Goal: Information Seeking & Learning: Understand process/instructions

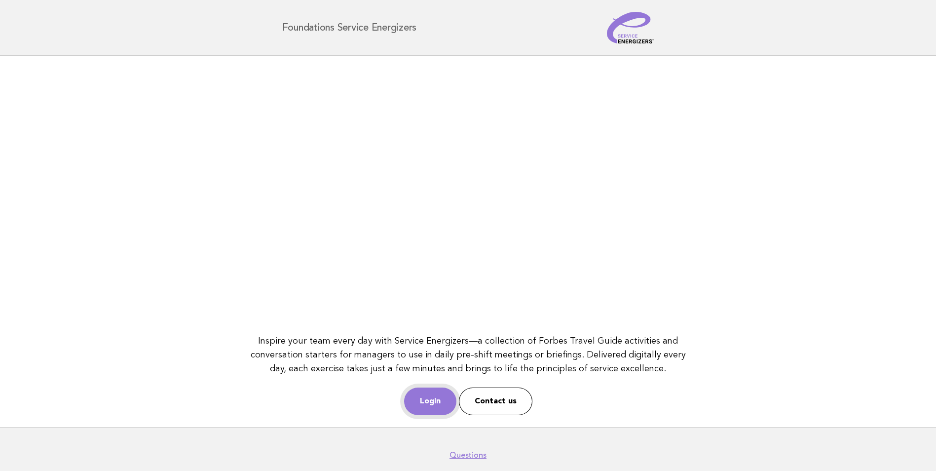
click at [444, 399] on link "Login" at bounding box center [430, 402] width 52 height 28
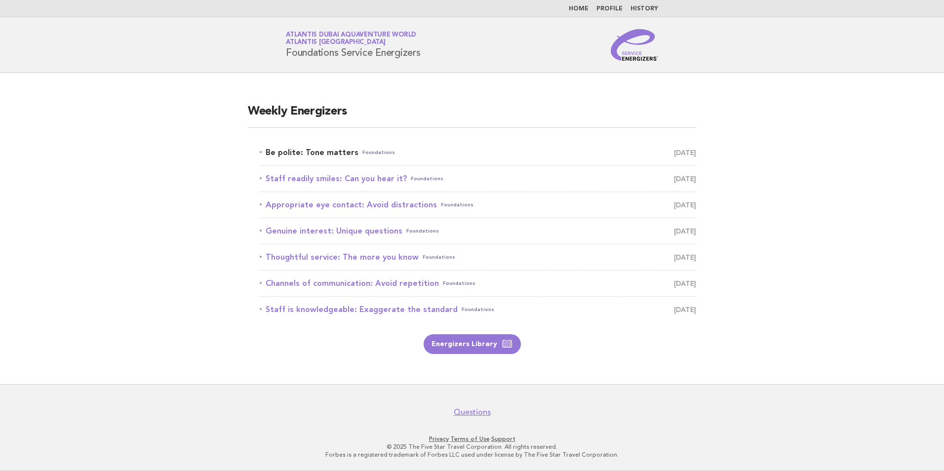
click at [336, 156] on link "Be polite: Tone matters Foundations September 20" at bounding box center [478, 153] width 436 height 14
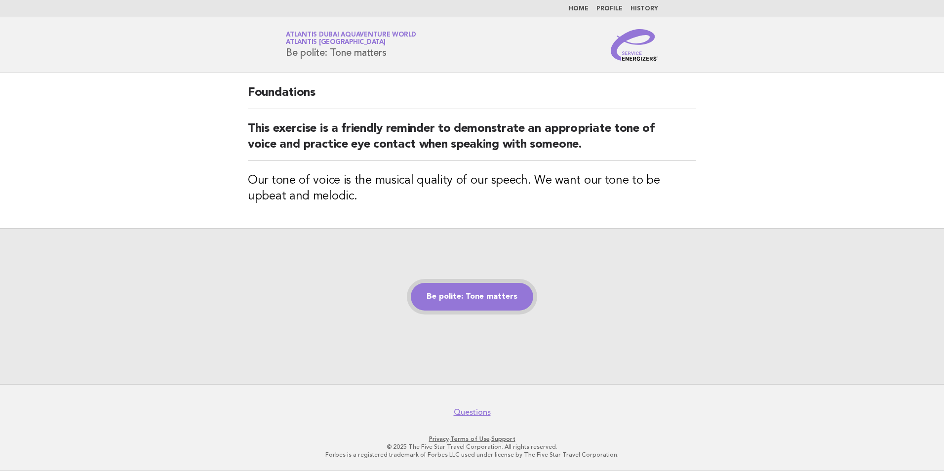
click at [497, 298] on link "Be polite: Tone matters" at bounding box center [472, 297] width 122 height 28
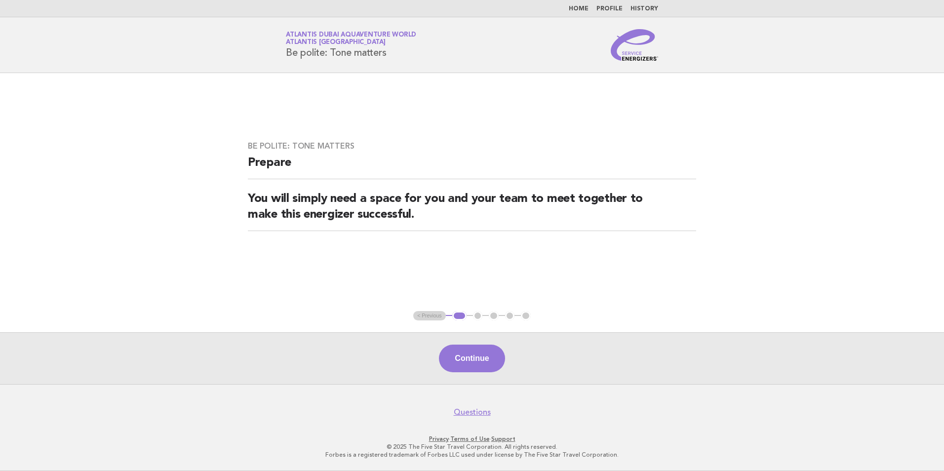
click at [476, 345] on div "Continue" at bounding box center [472, 358] width 944 height 52
click at [476, 350] on button "Continue" at bounding box center [472, 359] width 66 height 28
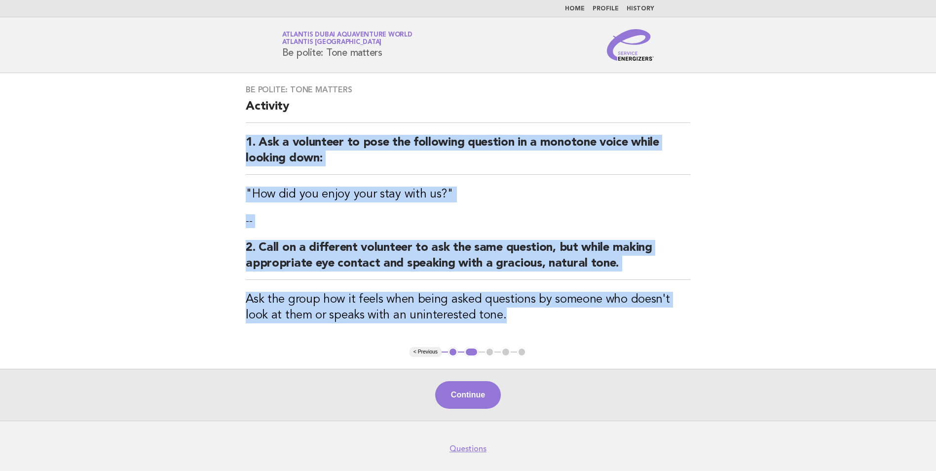
drag, startPoint x: 482, startPoint y: 315, endPoint x: 231, endPoint y: 137, distance: 307.6
click at [231, 137] on main "Be polite: Tone matters Activity 1. Ask a volunteer to pose the following quest…" at bounding box center [468, 247] width 936 height 348
copy div "1. Ask a volunteer to pose the following question in a monotone voice while loo…"
click at [469, 387] on button "Continue" at bounding box center [468, 395] width 66 height 28
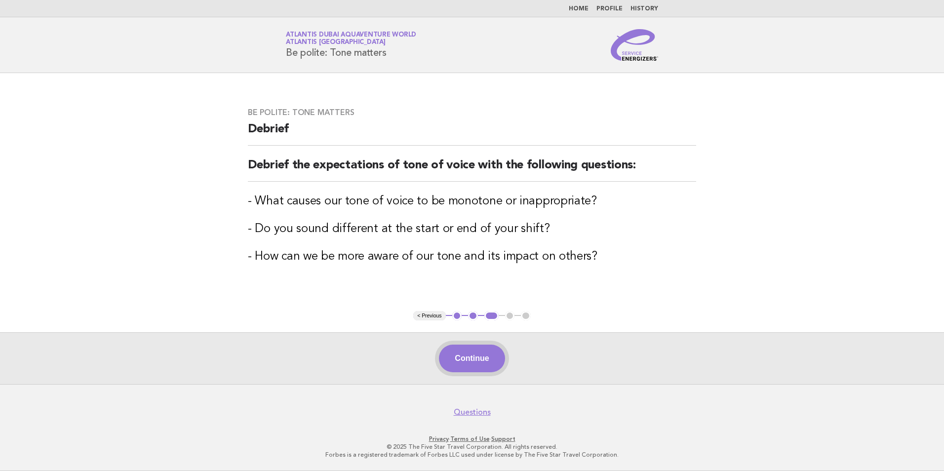
click at [477, 366] on button "Continue" at bounding box center [472, 359] width 66 height 28
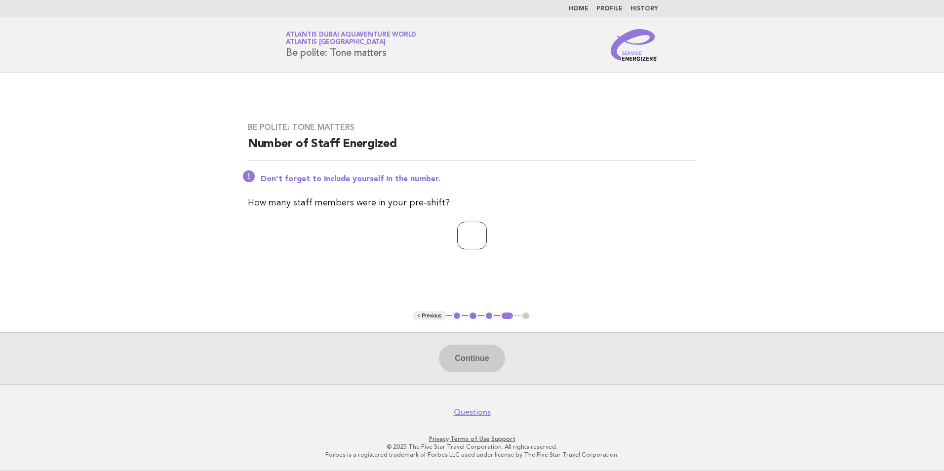
click at [457, 230] on input "number" at bounding box center [472, 236] width 30 height 28
type input "**"
click at [469, 354] on button "Continue" at bounding box center [472, 359] width 66 height 28
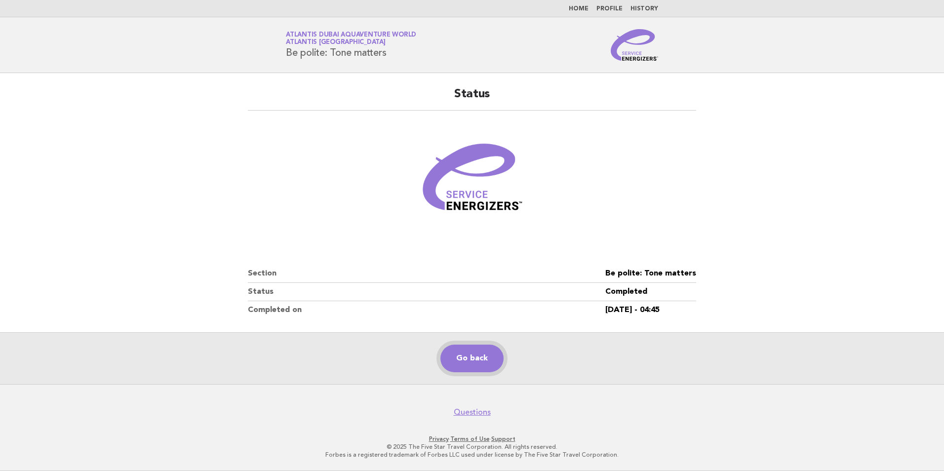
click at [490, 359] on link "Go back" at bounding box center [471, 359] width 63 height 28
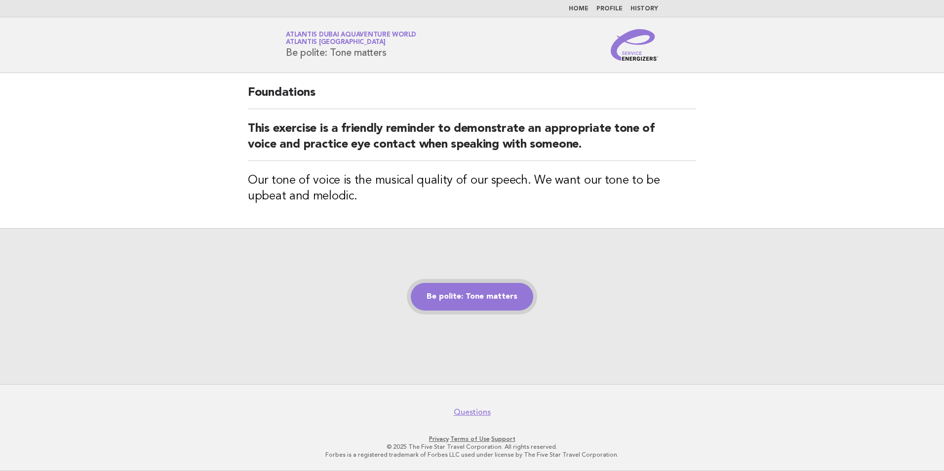
click at [467, 299] on link "Be polite: Tone matters" at bounding box center [472, 297] width 122 height 28
